Goal: Task Accomplishment & Management: Manage account settings

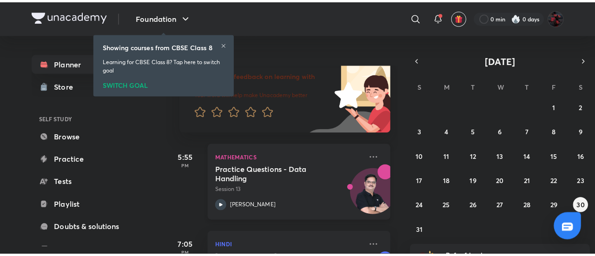
scroll to position [123, 0]
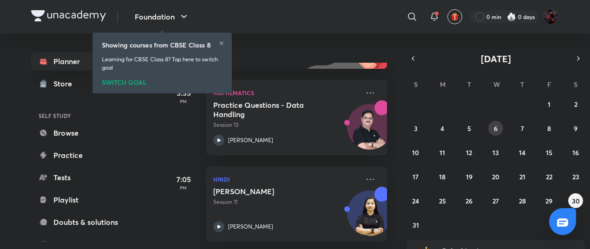
click at [477, 129] on button "6" at bounding box center [496, 128] width 15 height 15
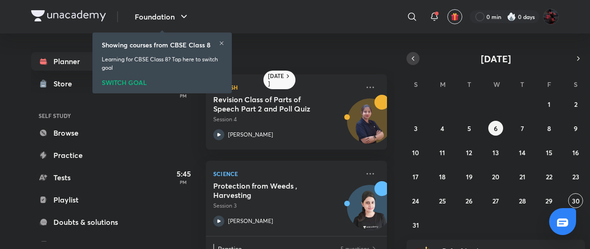
click at [412, 58] on icon "button" at bounding box center [413, 58] width 7 height 8
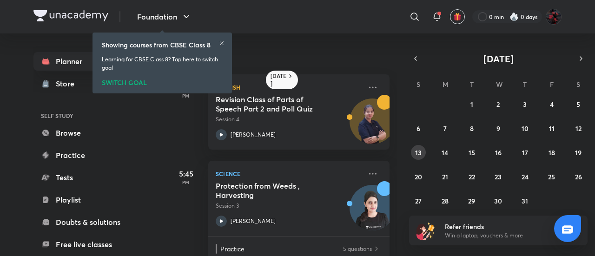
click at [420, 146] on button "13" at bounding box center [418, 152] width 15 height 15
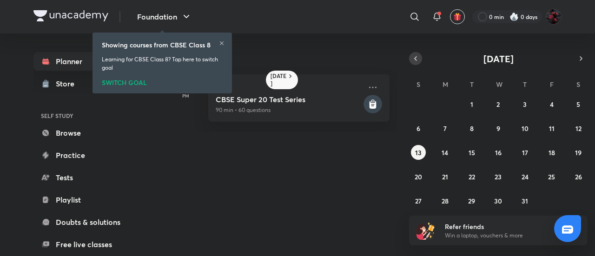
click at [415, 53] on button "button" at bounding box center [415, 58] width 13 height 13
click at [477, 149] on abbr "18" at bounding box center [498, 152] width 7 height 9
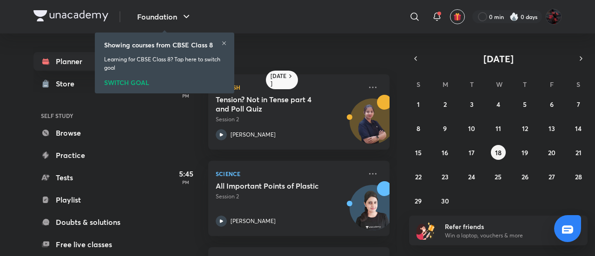
click at [116, 79] on div "SWITCH GOAL" at bounding box center [164, 81] width 121 height 10
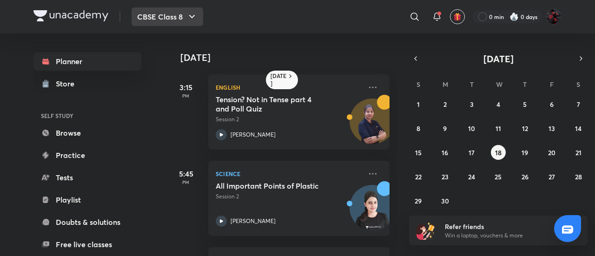
click at [168, 12] on button "CBSE Class 8" at bounding box center [168, 16] width 72 height 19
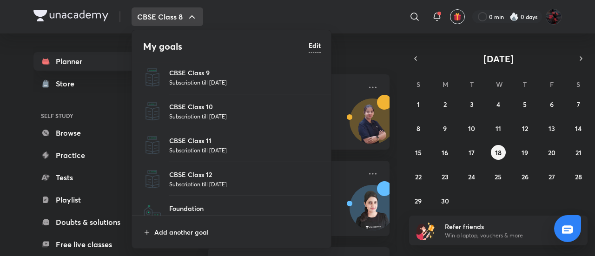
scroll to position [52, 0]
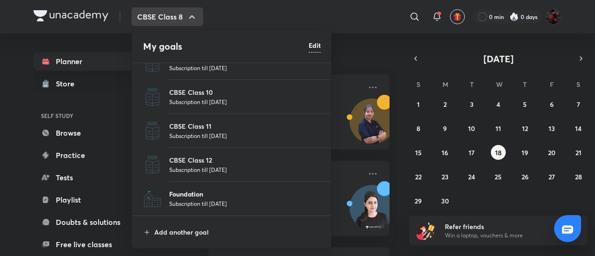
click at [195, 191] on p "Foundation" at bounding box center [245, 194] width 152 height 10
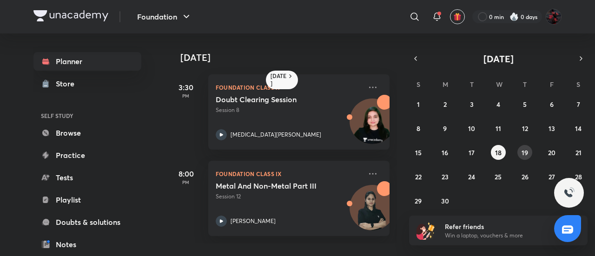
click at [477, 149] on abbr "19" at bounding box center [525, 152] width 7 height 9
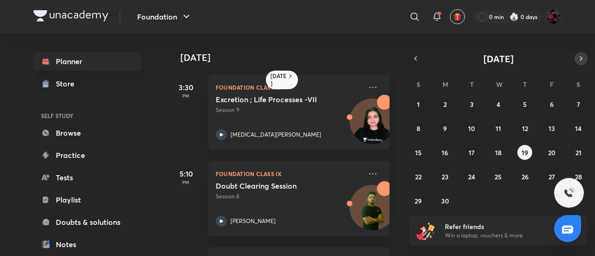
click at [477, 61] on icon "button" at bounding box center [580, 58] width 7 height 8
click at [469, 150] on button "15" at bounding box center [471, 152] width 15 height 15
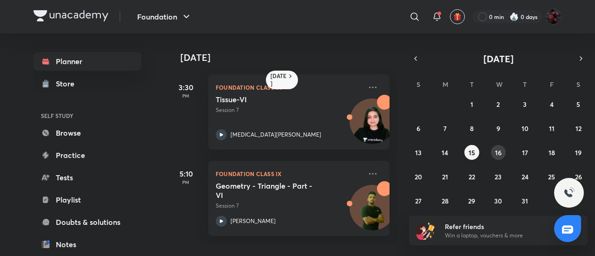
click at [477, 153] on abbr "16" at bounding box center [498, 152] width 7 height 9
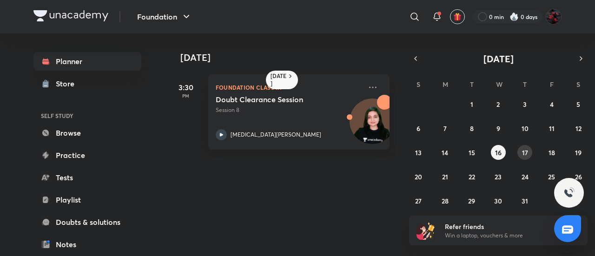
click at [477, 151] on button "17" at bounding box center [524, 152] width 15 height 15
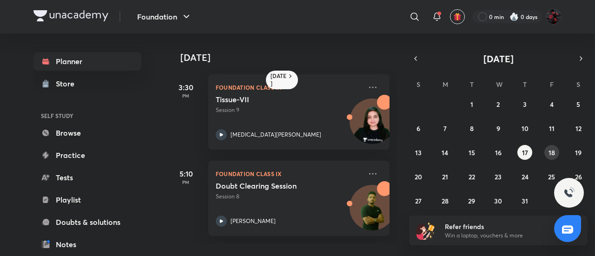
click at [477, 152] on button "18" at bounding box center [551, 152] width 15 height 15
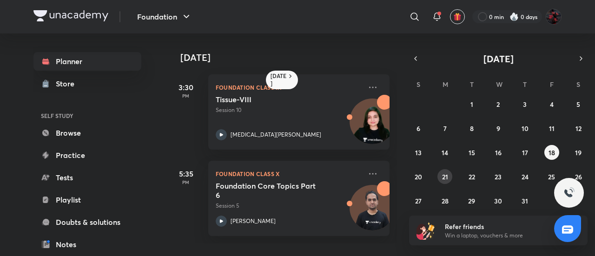
click at [443, 176] on abbr "21" at bounding box center [445, 176] width 6 height 9
click at [473, 178] on abbr "22" at bounding box center [472, 176] width 7 height 9
